Goal: Task Accomplishment & Management: Use online tool/utility

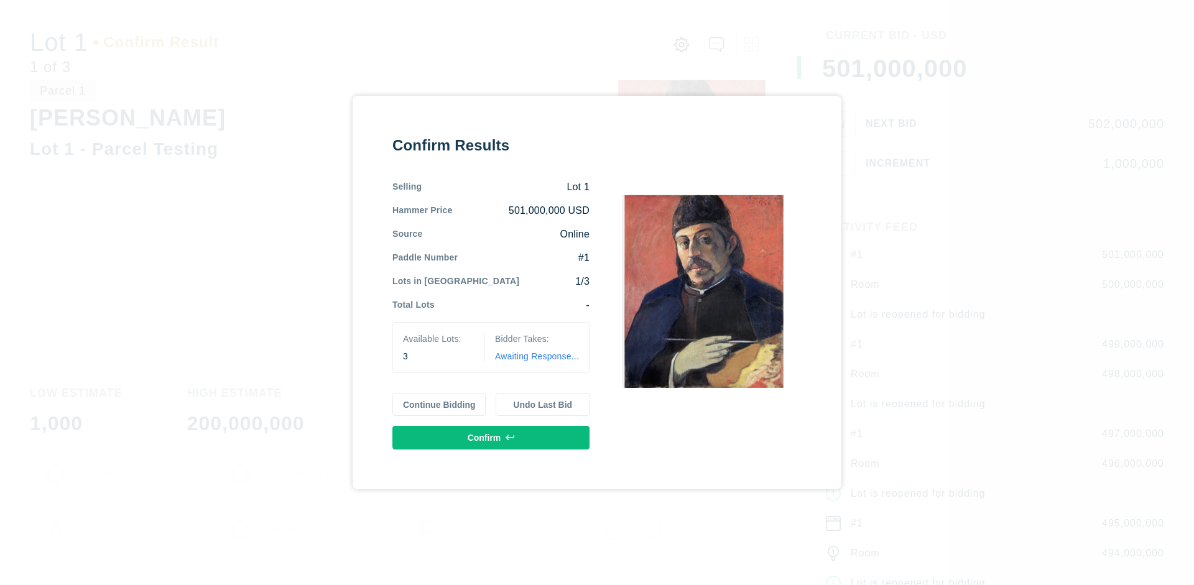
click at [440, 404] on button "Continue Bidding" at bounding box center [439, 405] width 94 height 24
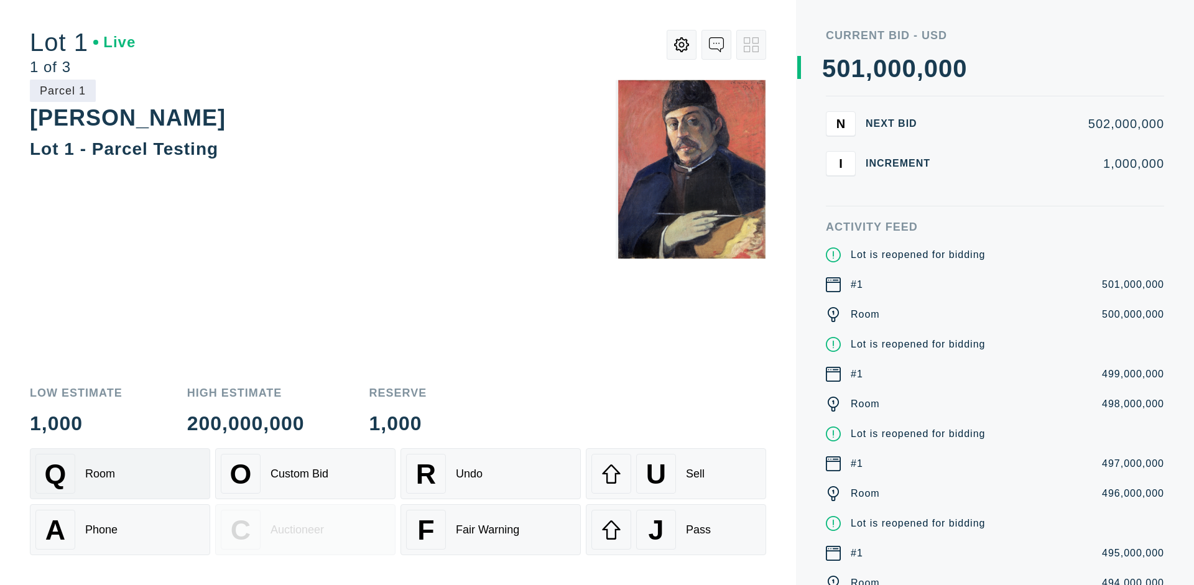
click at [120, 474] on div "Q Room" at bounding box center [119, 474] width 169 height 40
